Goal: Feedback & Contribution: Contribute content

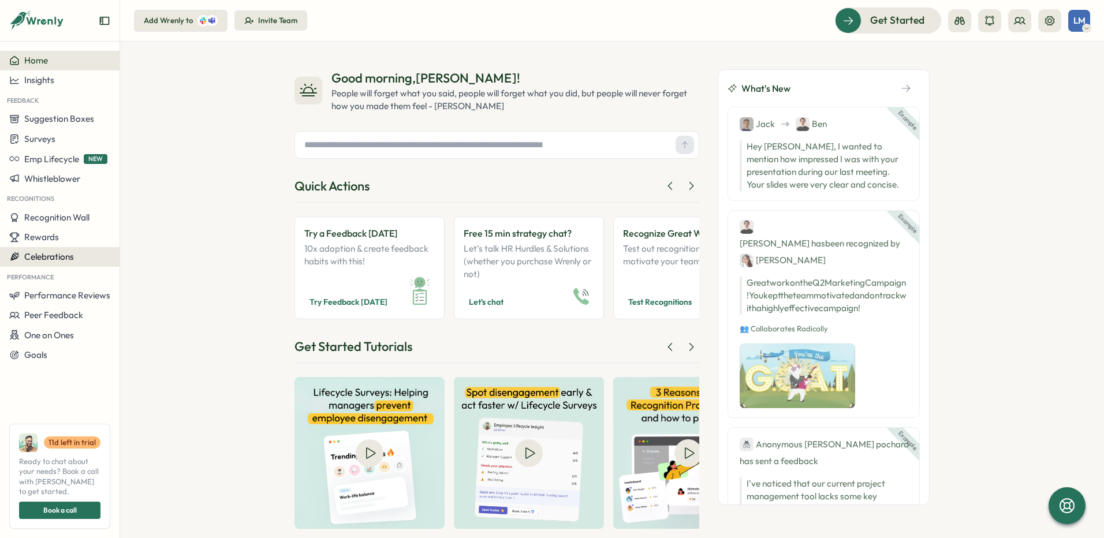
click at [47, 256] on span "Celebrations" at bounding box center [49, 256] width 50 height 11
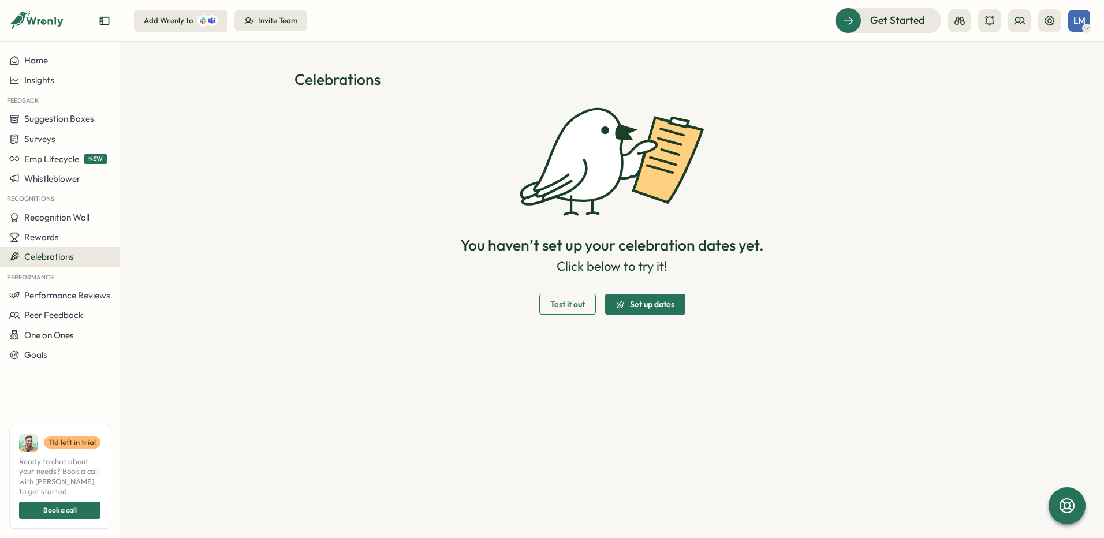
click at [637, 303] on span "Set up dates" at bounding box center [652, 304] width 44 height 8
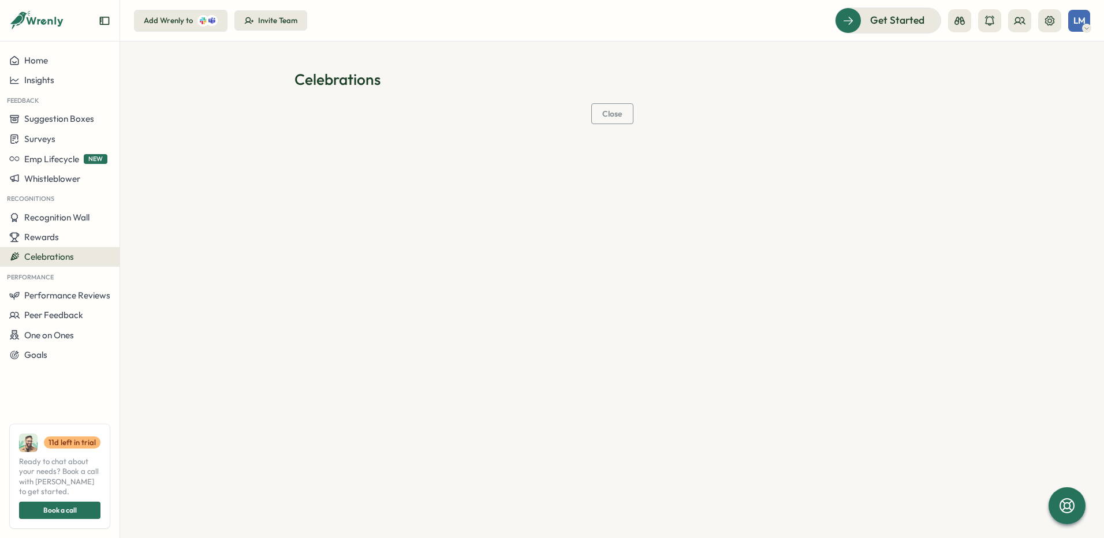
click at [618, 117] on span "Close" at bounding box center [612, 114] width 20 height 8
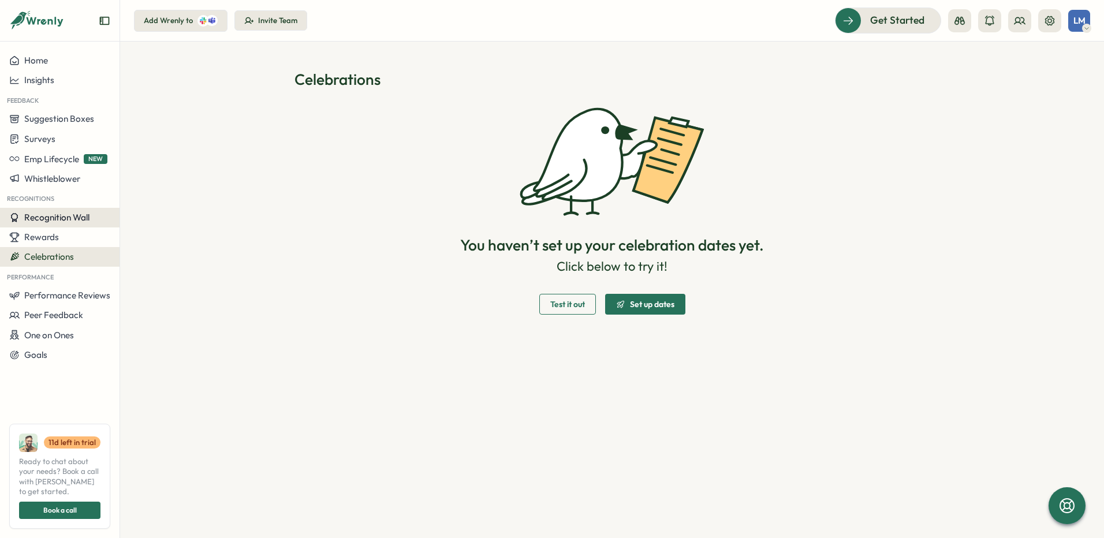
click at [42, 219] on span "Recognition Wall" at bounding box center [56, 217] width 65 height 11
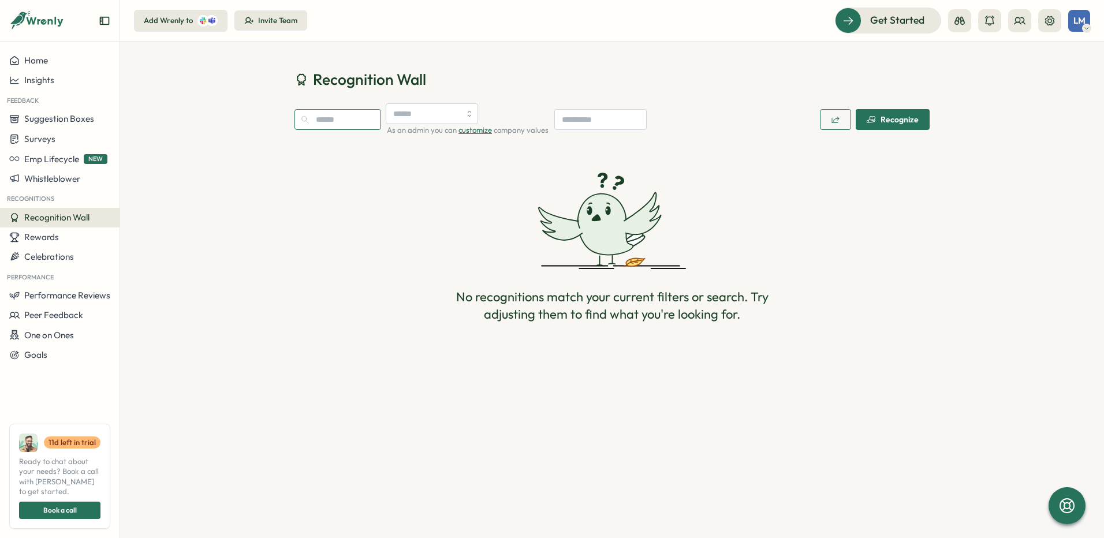
click at [341, 125] on input "text" at bounding box center [337, 119] width 87 height 21
type input "********"
click at [904, 20] on span "Get Started" at bounding box center [881, 20] width 54 height 15
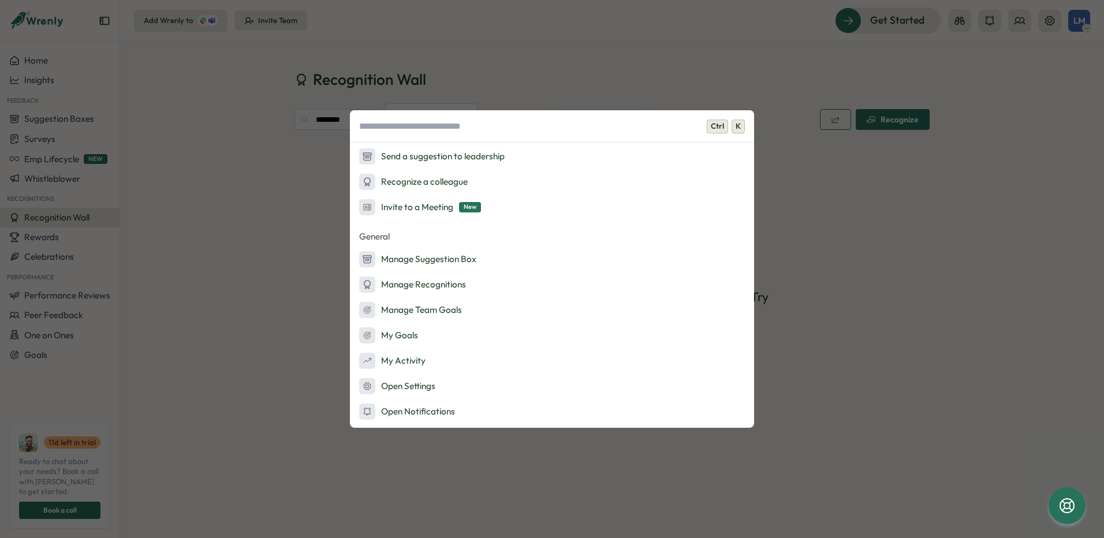
scroll to position [170, 0]
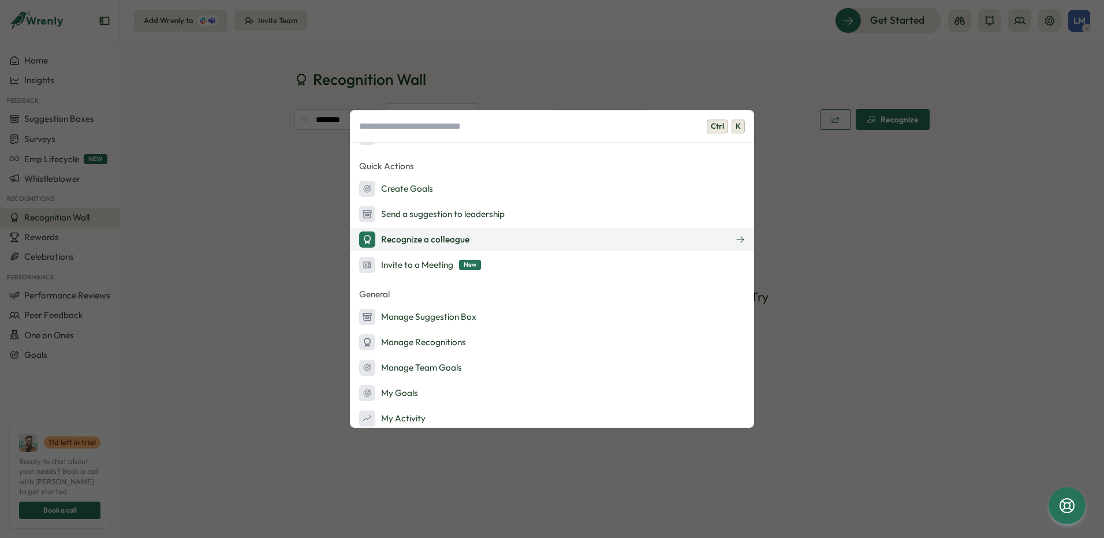
click at [417, 240] on div "Recognize a colleague" at bounding box center [414, 239] width 110 height 16
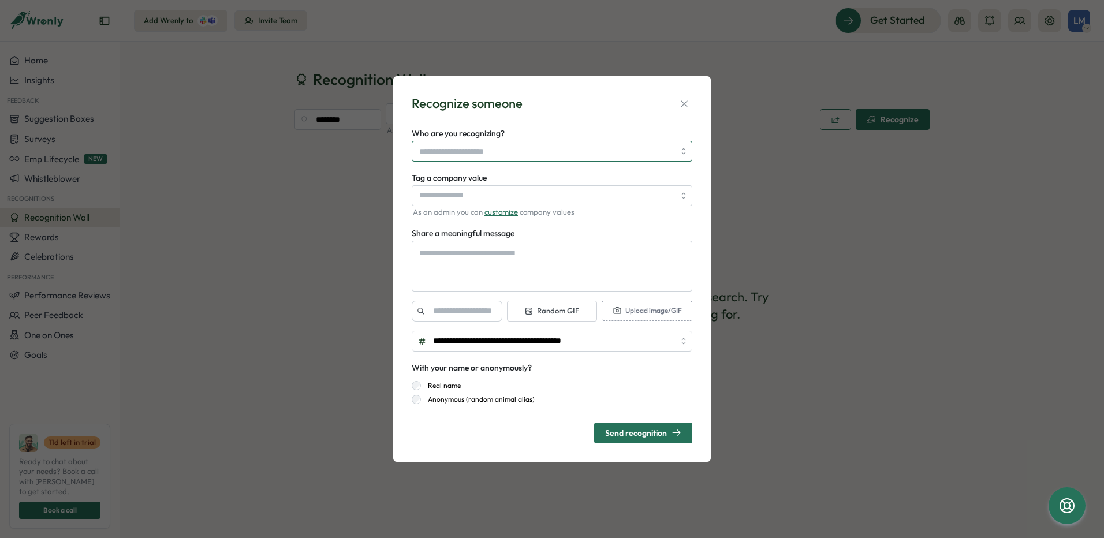
type textarea "*"
click at [479, 151] on input "Who are you recognizing?" at bounding box center [546, 151] width 255 height 20
drag, startPoint x: 539, startPoint y: 152, endPoint x: 398, endPoint y: 140, distance: 141.4
click at [398, 140] on div "**********" at bounding box center [551, 269] width 317 height 386
type input "*"
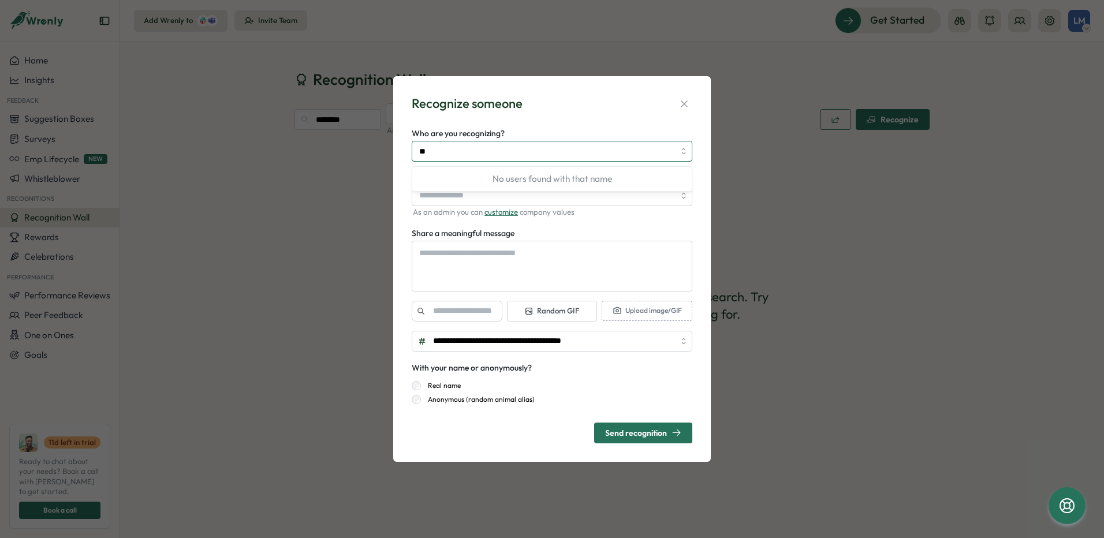
type input "*"
type input "*****"
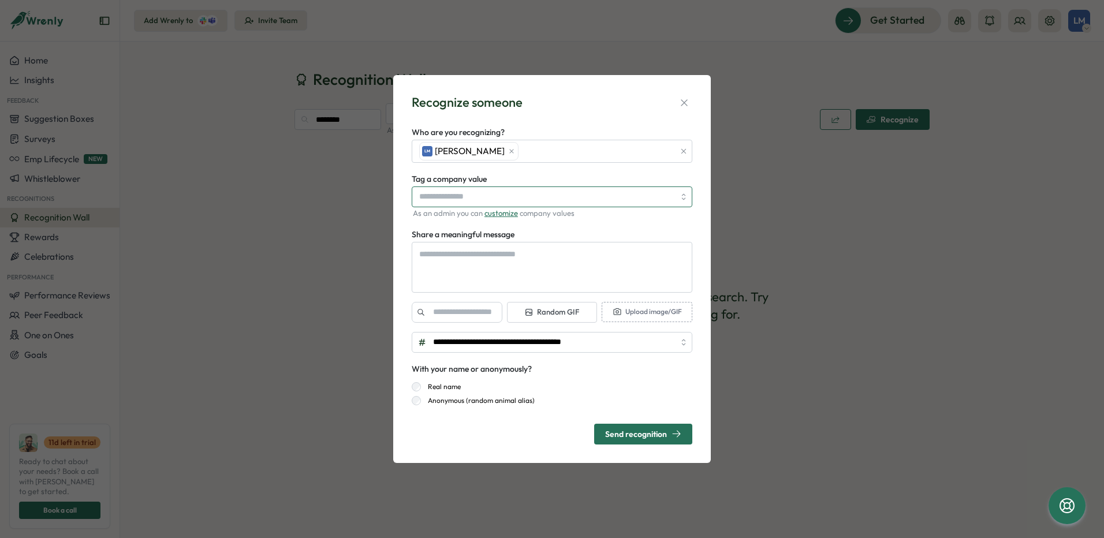
type textarea "*"
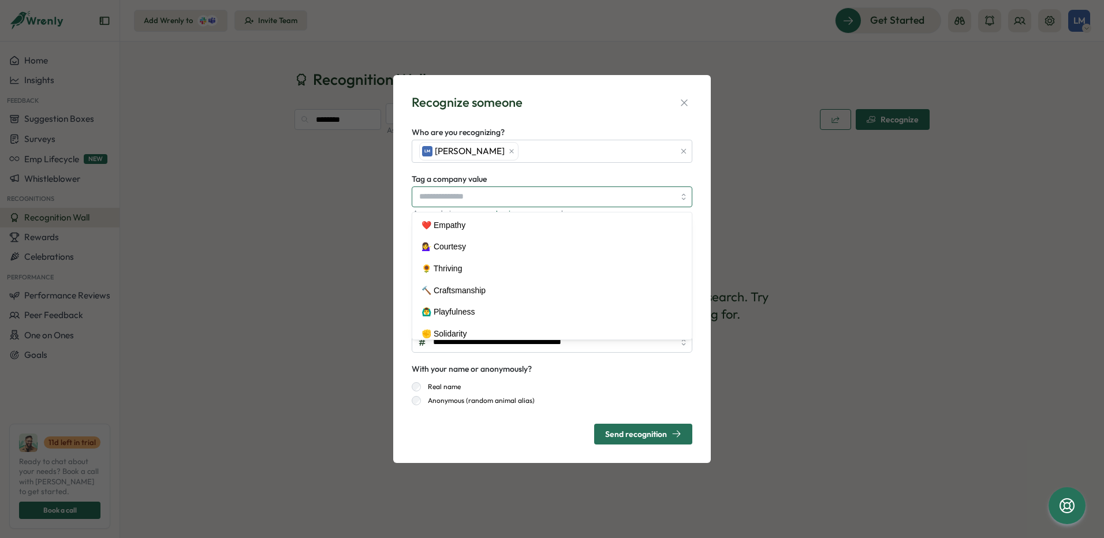
click at [471, 192] on input "Tag a company value" at bounding box center [552, 196] width 281 height 21
click at [487, 197] on input "Tag a company value" at bounding box center [552, 196] width 281 height 21
click at [501, 195] on input "Tag a company value" at bounding box center [552, 196] width 281 height 21
click at [694, 98] on div "**********" at bounding box center [552, 269] width 290 height 360
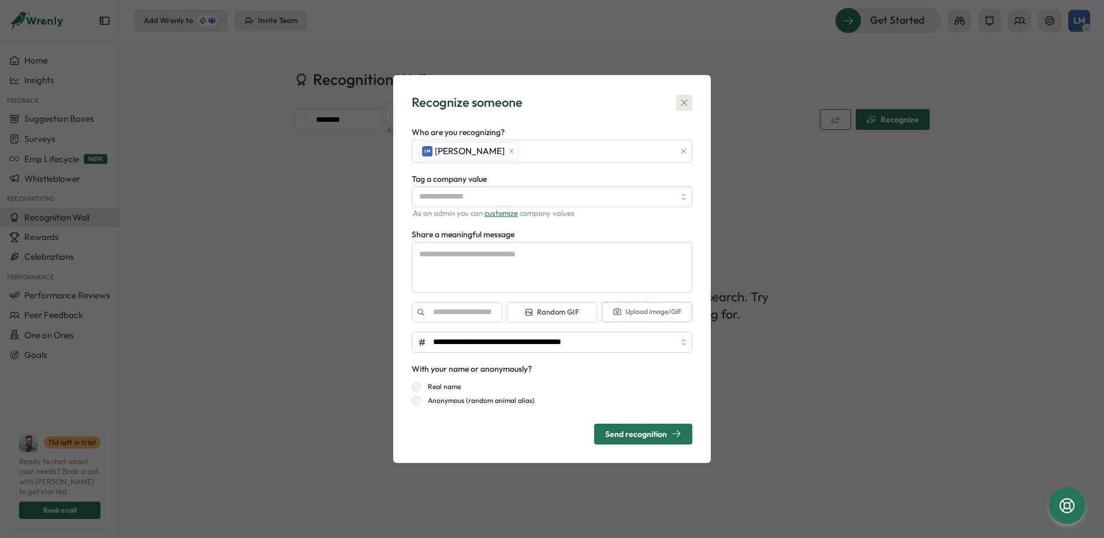
click at [682, 103] on icon "button" at bounding box center [684, 103] width 12 height 12
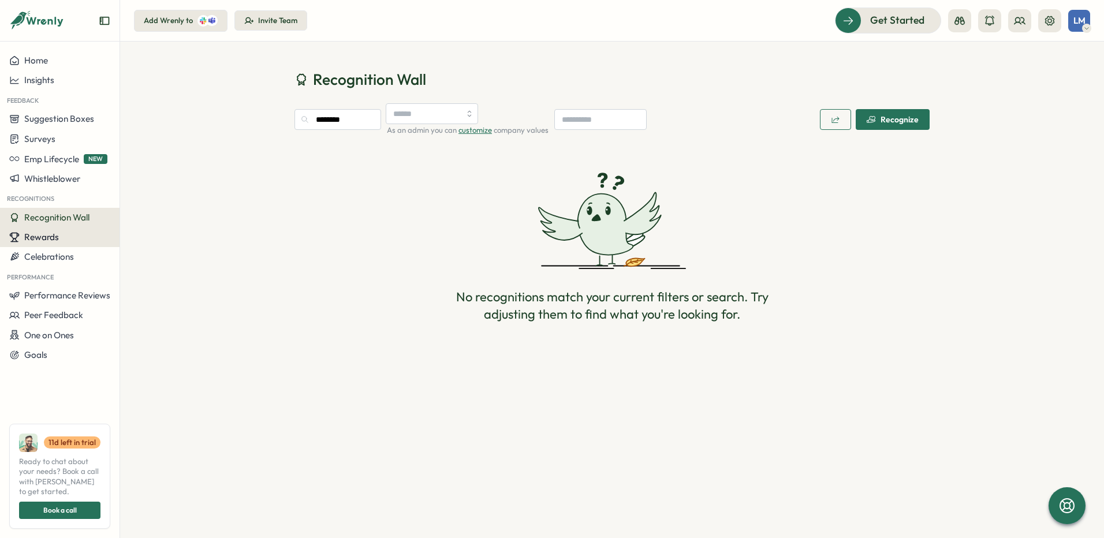
click at [61, 245] on button "Rewards" at bounding box center [59, 237] width 119 height 20
click at [53, 254] on span "Celebrations" at bounding box center [49, 256] width 50 height 11
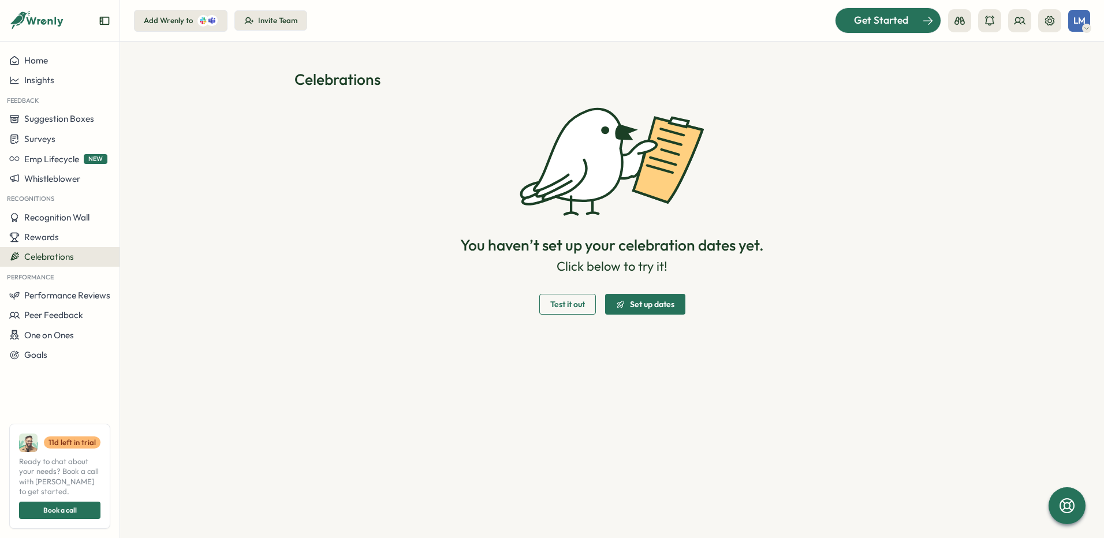
click at [881, 24] on span "Get Started" at bounding box center [881, 20] width 54 height 15
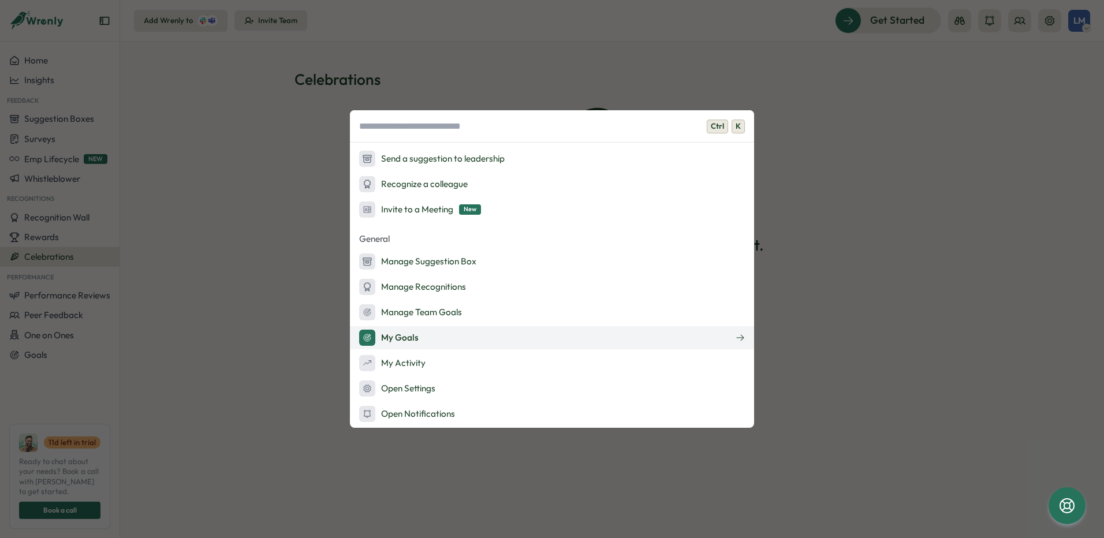
scroll to position [227, 0]
click at [842, 106] on div "Ctrl K Onboarding Ask AI Launch Survey Launch Peer Feedback Add Admins Admin Ac…" at bounding box center [552, 269] width 1104 height 538
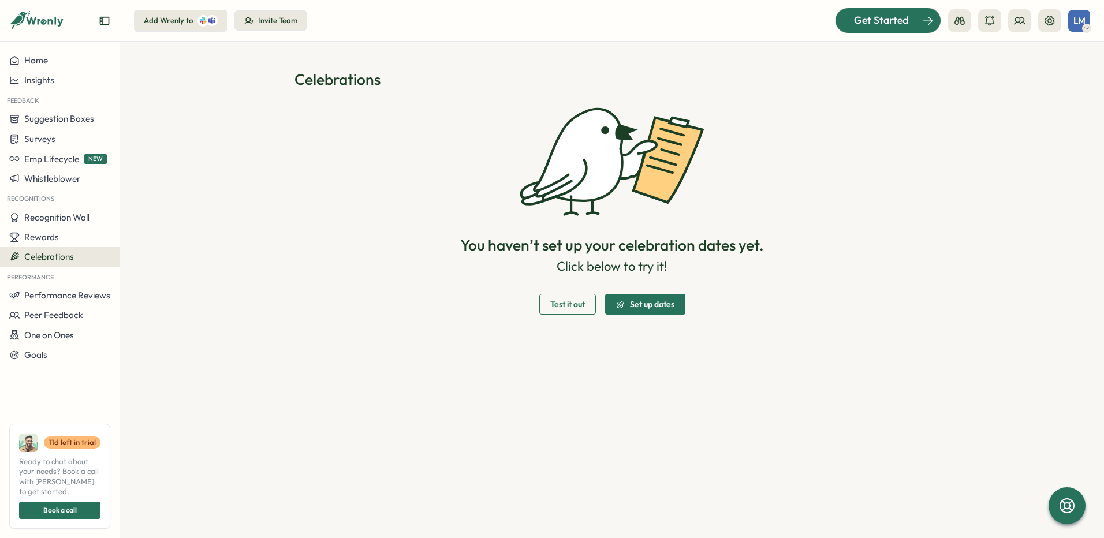
click at [904, 19] on span "Get Started" at bounding box center [881, 20] width 54 height 15
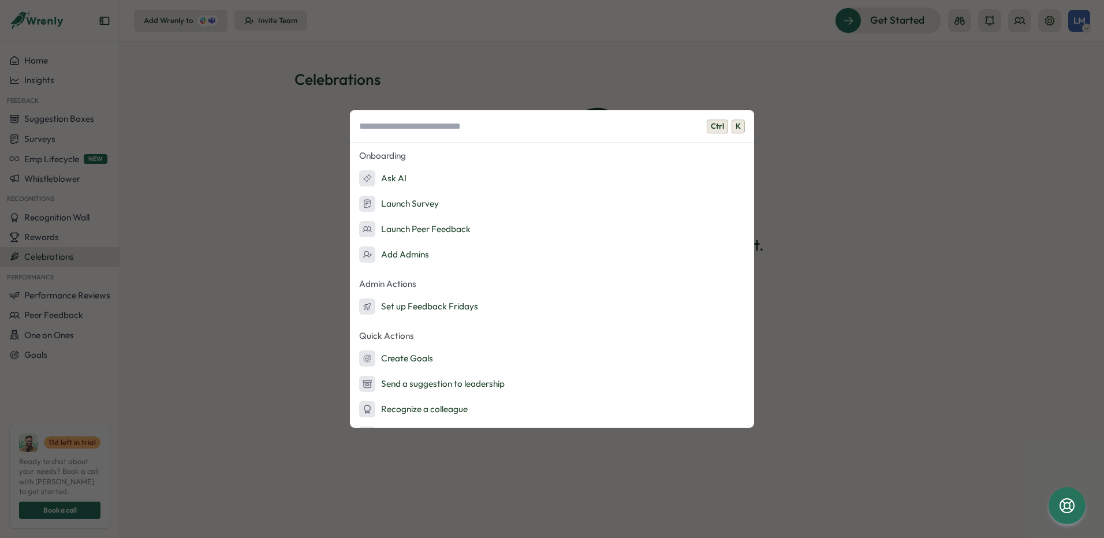
click at [793, 56] on div "Ctrl K Onboarding Ask AI Launch Survey Launch Peer Feedback Add Admins Admin Ac…" at bounding box center [552, 269] width 1104 height 538
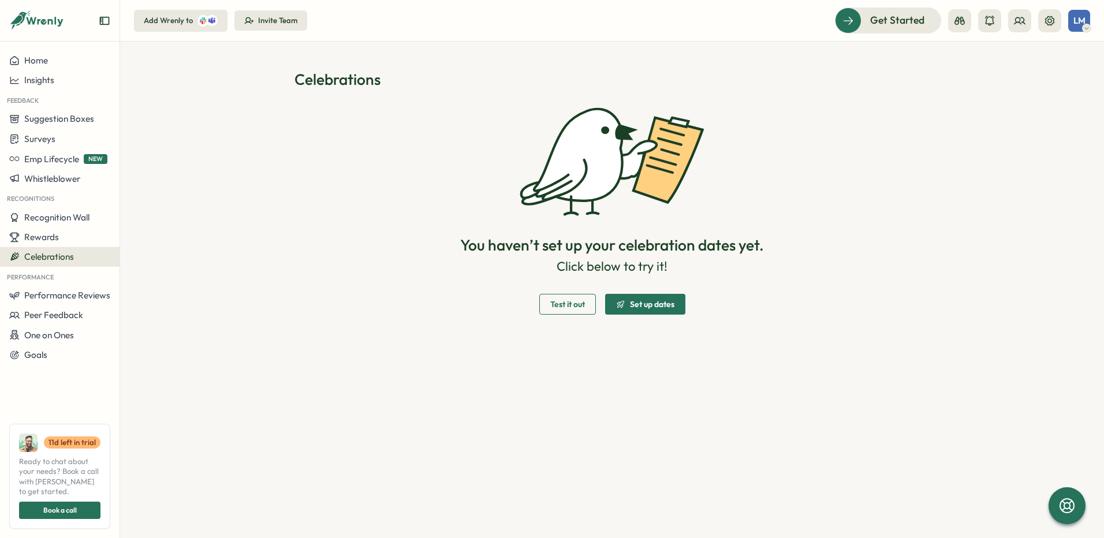
click at [576, 309] on span "Test it out" at bounding box center [567, 304] width 35 height 20
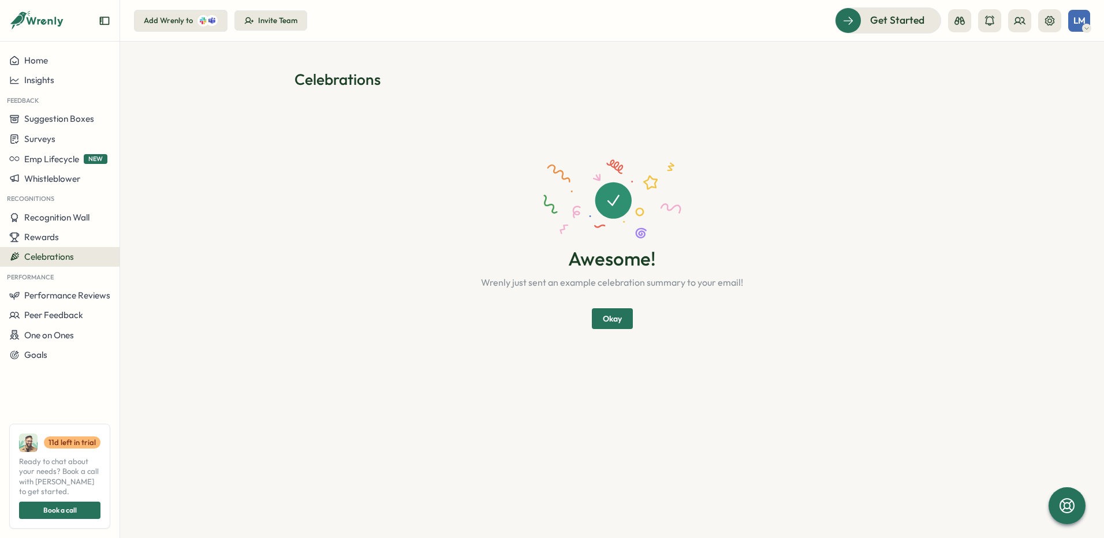
click at [610, 324] on span "Okay" at bounding box center [612, 319] width 19 height 20
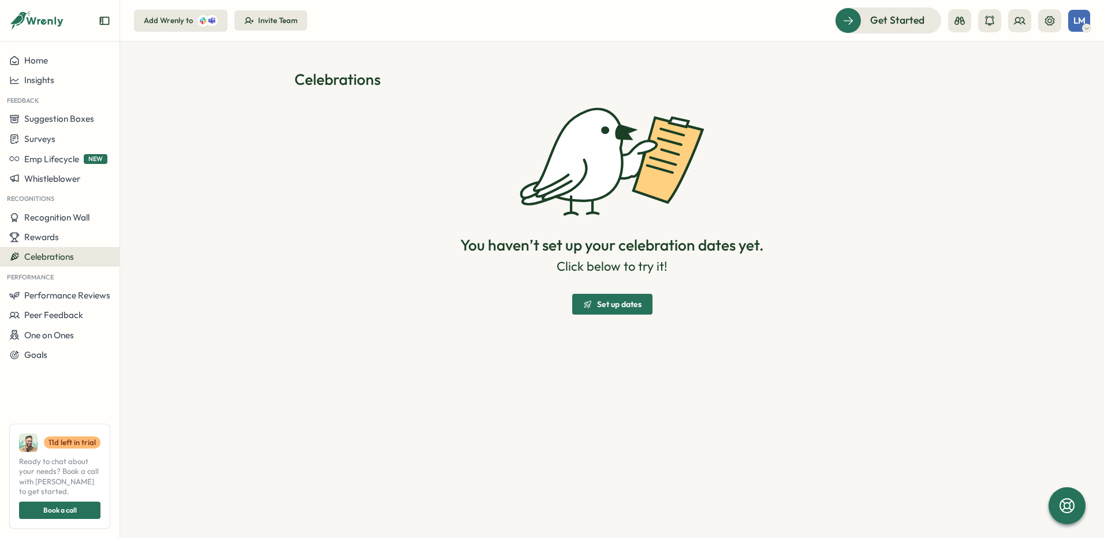
click at [38, 260] on span "Celebrations" at bounding box center [49, 256] width 50 height 11
click at [41, 251] on span "Celebrations" at bounding box center [49, 256] width 50 height 11
click at [606, 308] on span "Set up dates" at bounding box center [619, 304] width 44 height 8
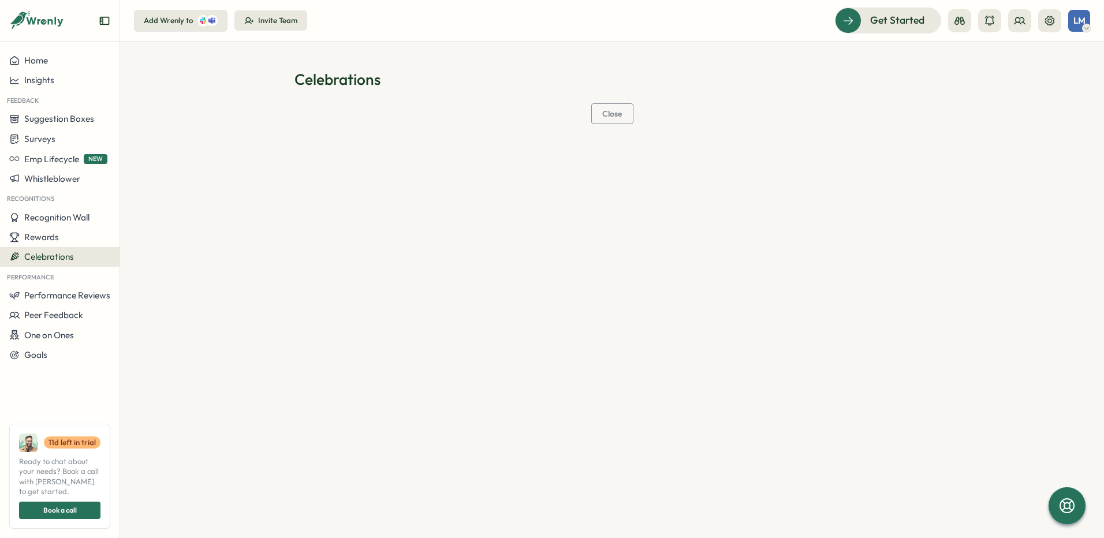
click at [358, 84] on h1 "Celebrations" at bounding box center [611, 79] width 635 height 20
click at [611, 118] on span "Close" at bounding box center [612, 114] width 20 height 8
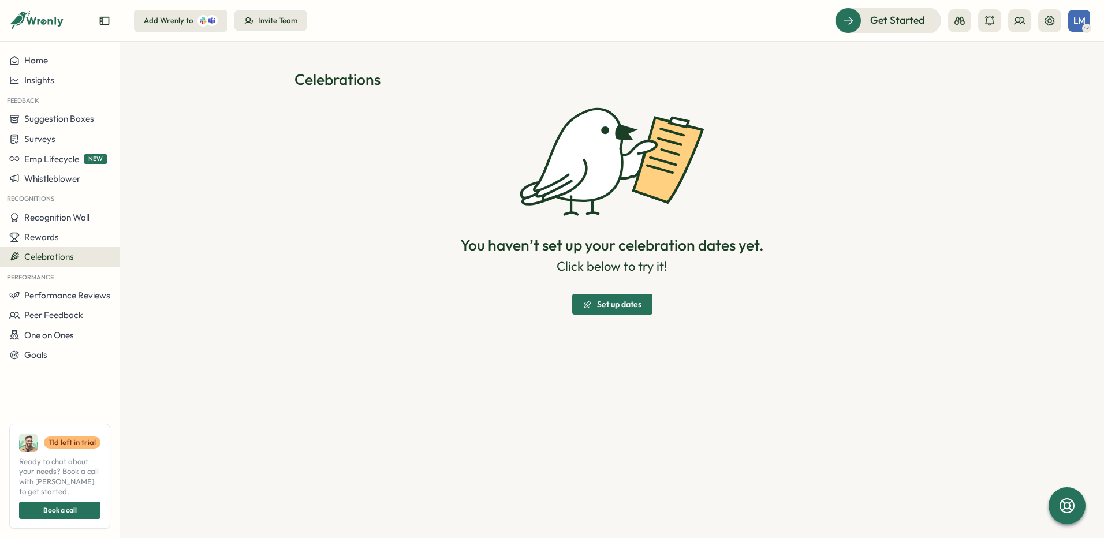
click at [602, 301] on span "Set up dates" at bounding box center [619, 304] width 44 height 8
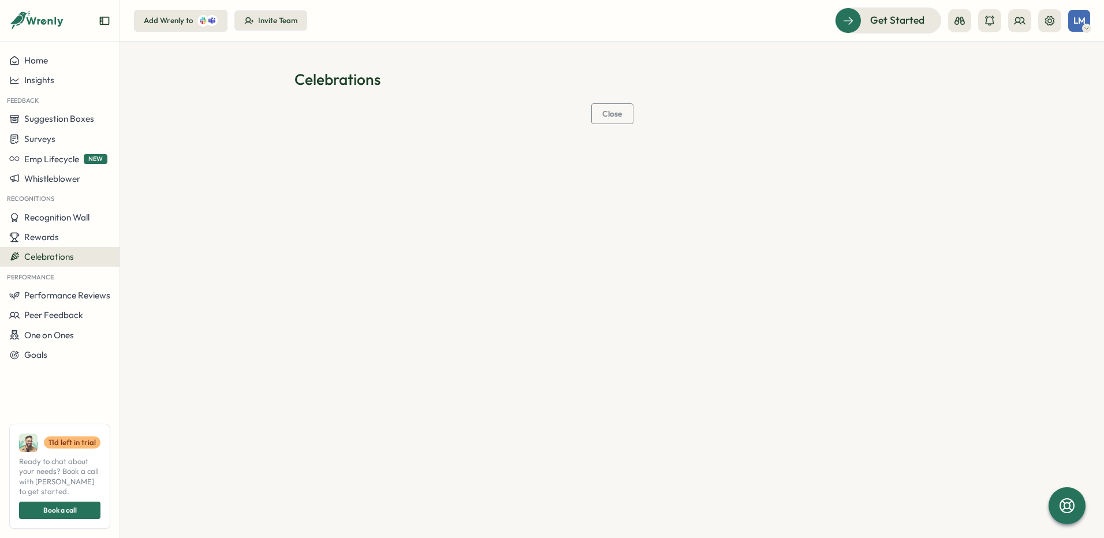
click at [616, 112] on span "Close" at bounding box center [612, 114] width 20 height 8
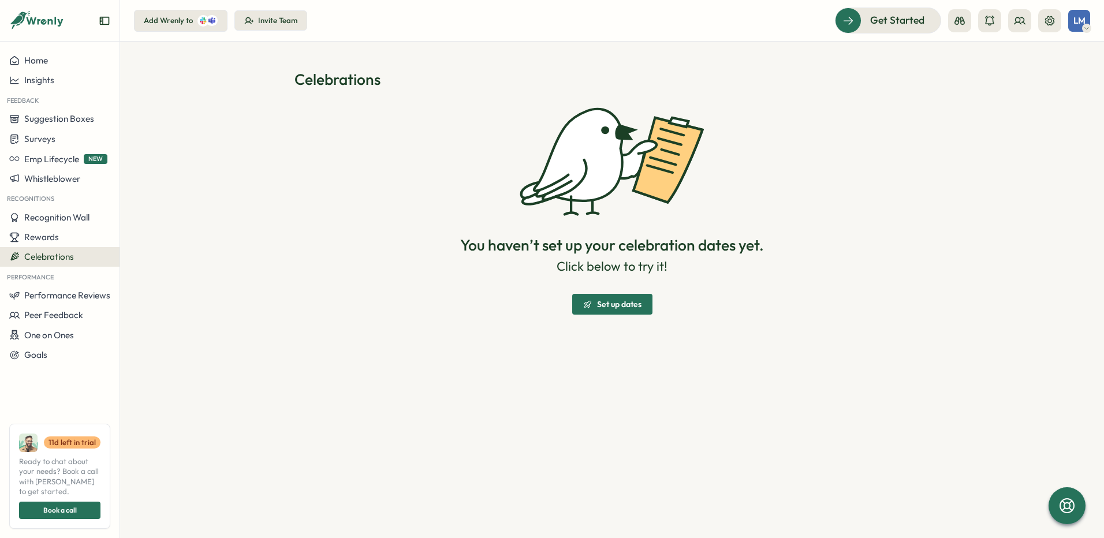
drag, startPoint x: 611, startPoint y: 311, endPoint x: 387, endPoint y: 289, distance: 225.0
click at [387, 289] on div "You haven’t set up your celebration dates yet. Click below to try it! Set up da…" at bounding box center [611, 208] width 635 height 211
